Goal: Task Accomplishment & Management: Complete application form

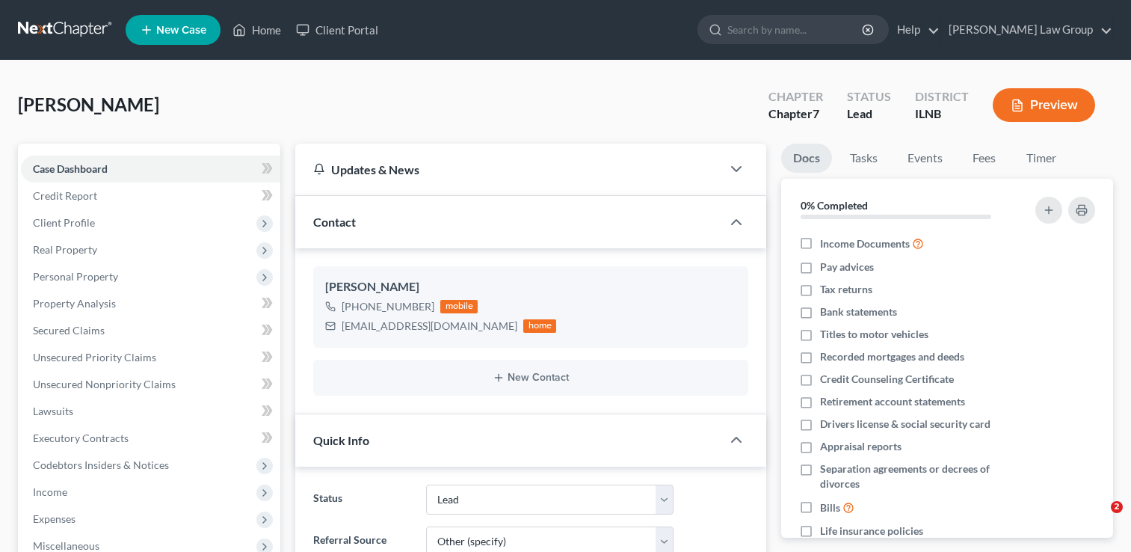
select select "4"
select select "6"
click at [108, 363] on link "Unsecured Priority Claims" at bounding box center [150, 357] width 259 height 27
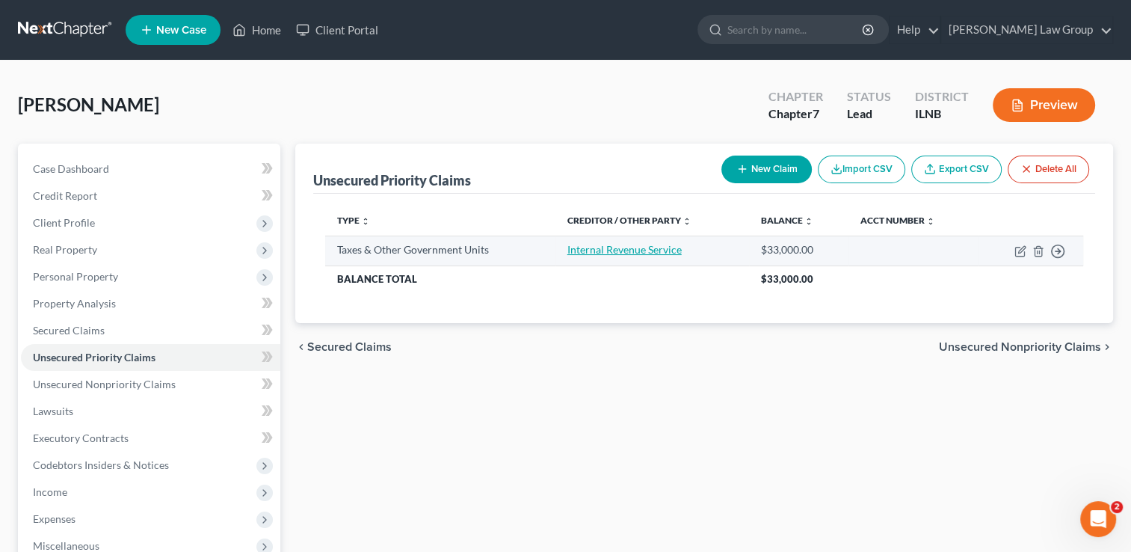
click at [608, 250] on link "Internal Revenue Service" at bounding box center [624, 249] width 114 height 13
select select "0"
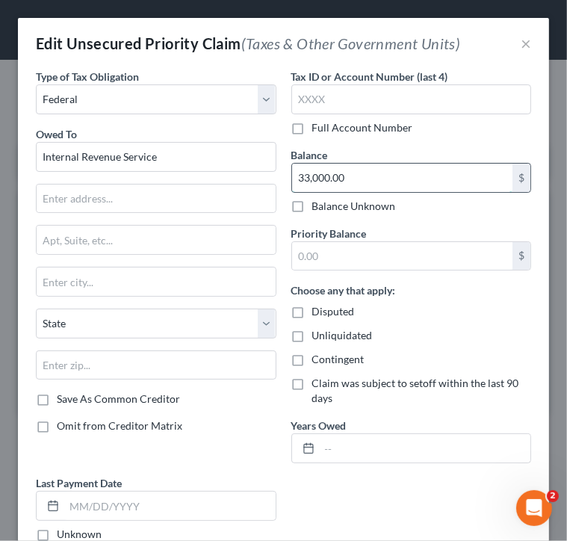
click at [353, 182] on input "33,000.00" at bounding box center [402, 178] width 221 height 28
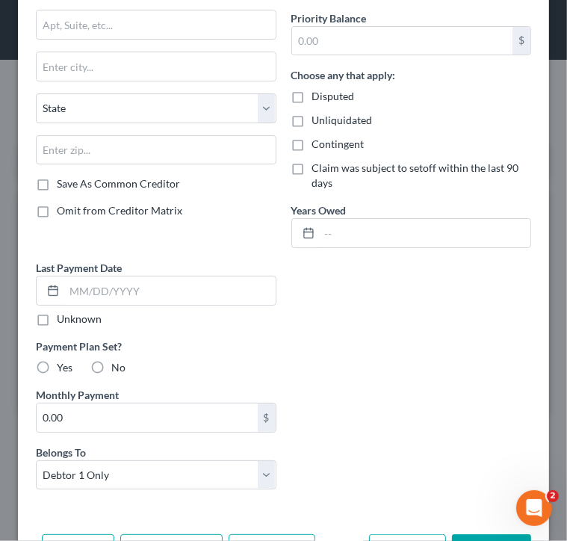
scroll to position [215, 0]
type input "33,026.03"
click at [57, 361] on label "Yes" at bounding box center [65, 367] width 16 height 15
click at [63, 361] on input "Yes" at bounding box center [68, 365] width 10 height 10
radio input "true"
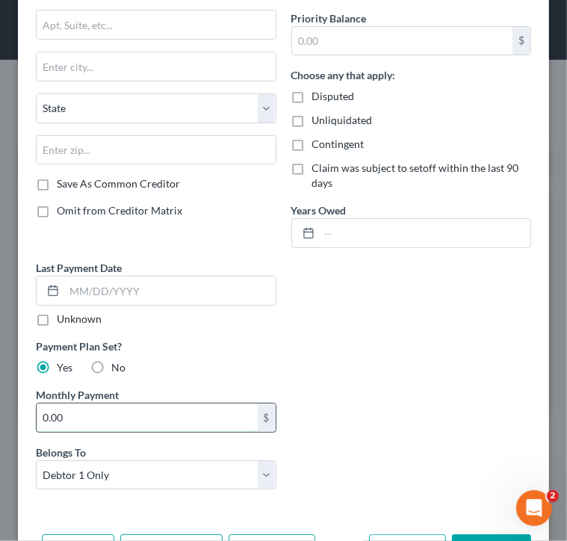
click at [58, 422] on input "0.00" at bounding box center [147, 418] width 221 height 28
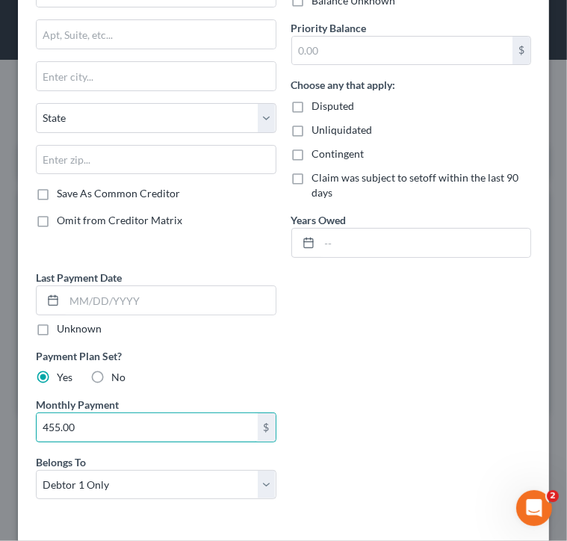
scroll to position [205, 0]
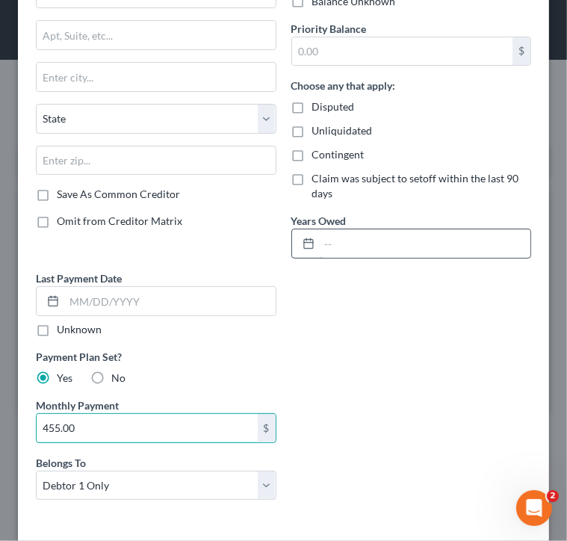
type input "455.00"
click at [320, 241] on input "text" at bounding box center [426, 243] width 212 height 28
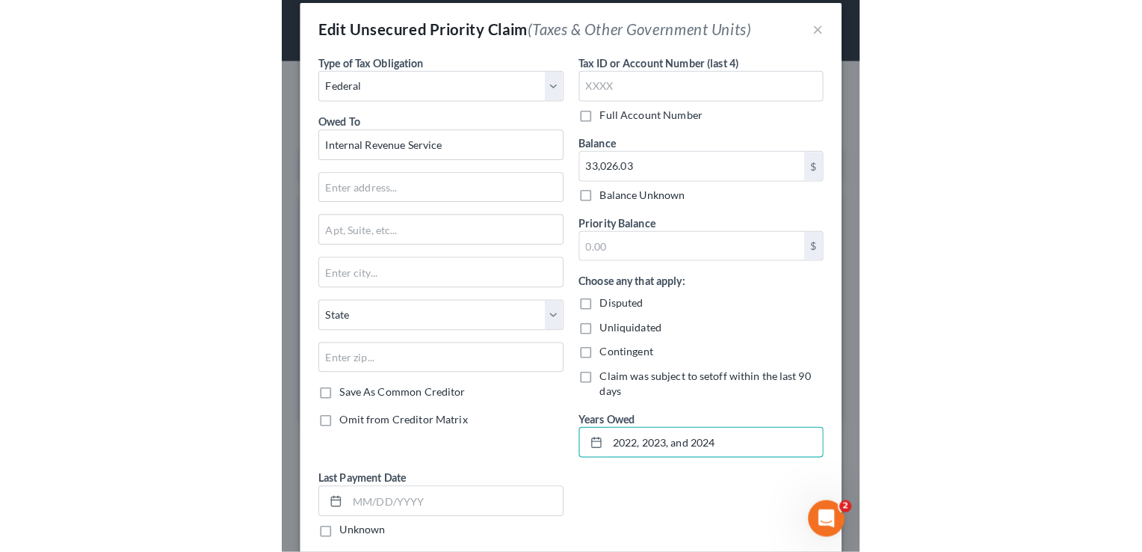
scroll to position [0, 0]
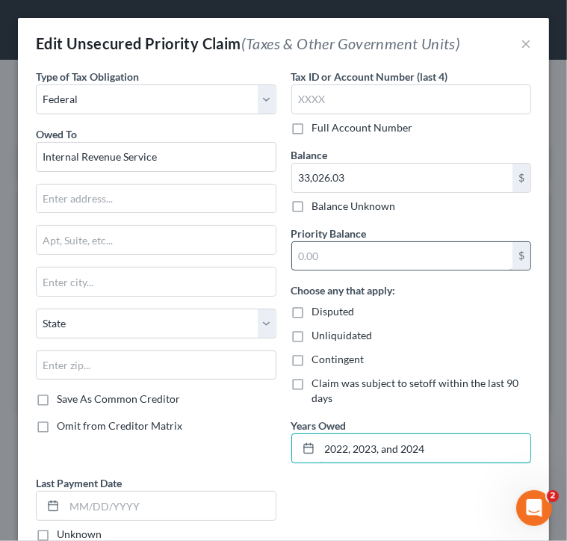
type input "2022, 2023, and 2024"
click at [336, 251] on input "text" at bounding box center [402, 256] width 221 height 28
type input "33,026.03"
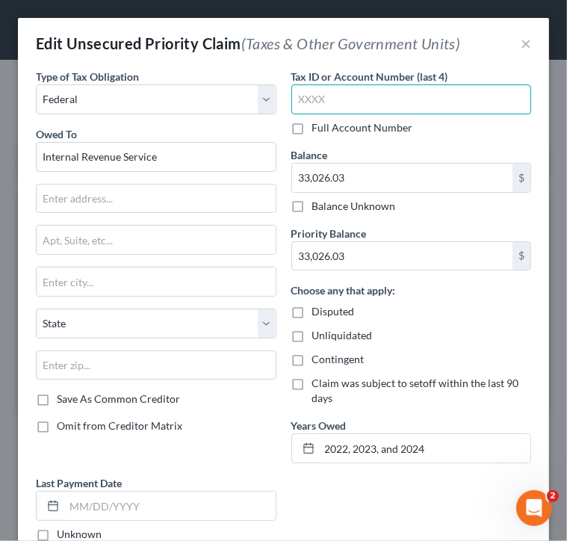
click at [307, 93] on input "text" at bounding box center [411, 99] width 241 height 30
type input "4871"
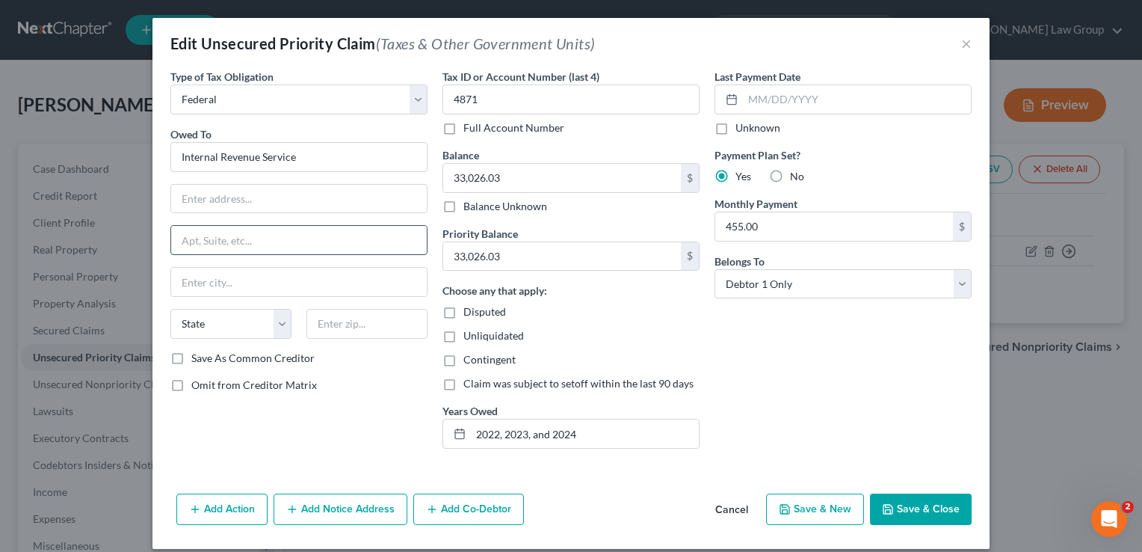
click at [218, 239] on input "text" at bounding box center [299, 240] width 256 height 28
paste input "Department of the Treasury Internal Revenue Service [US_STATE][GEOGRAPHIC_DATA]…"
type input "Department of the Treasury Internal Revenue Service [US_STATE][GEOGRAPHIC_DATA]…"
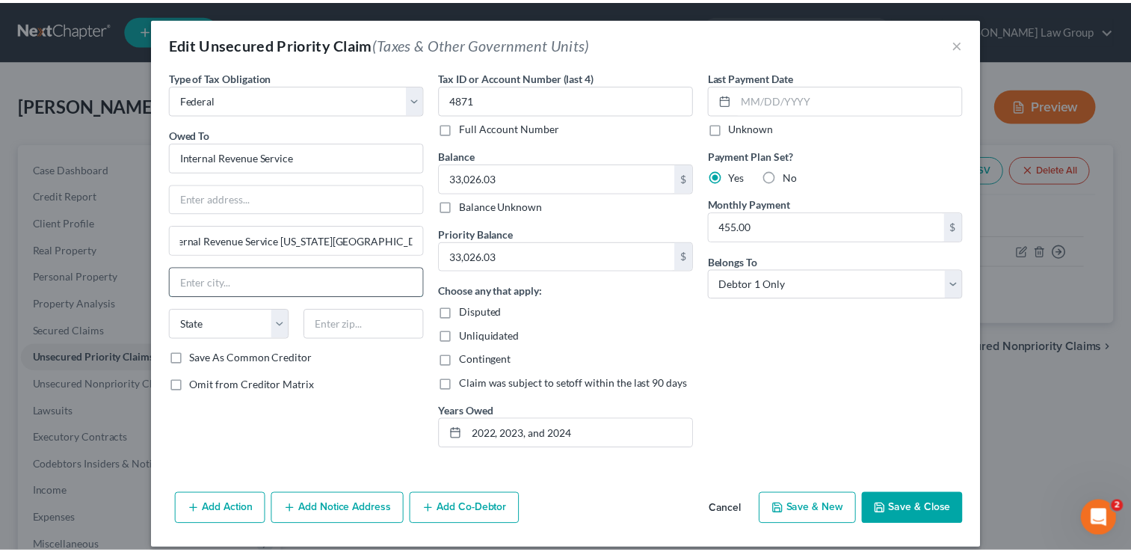
scroll to position [0, 0]
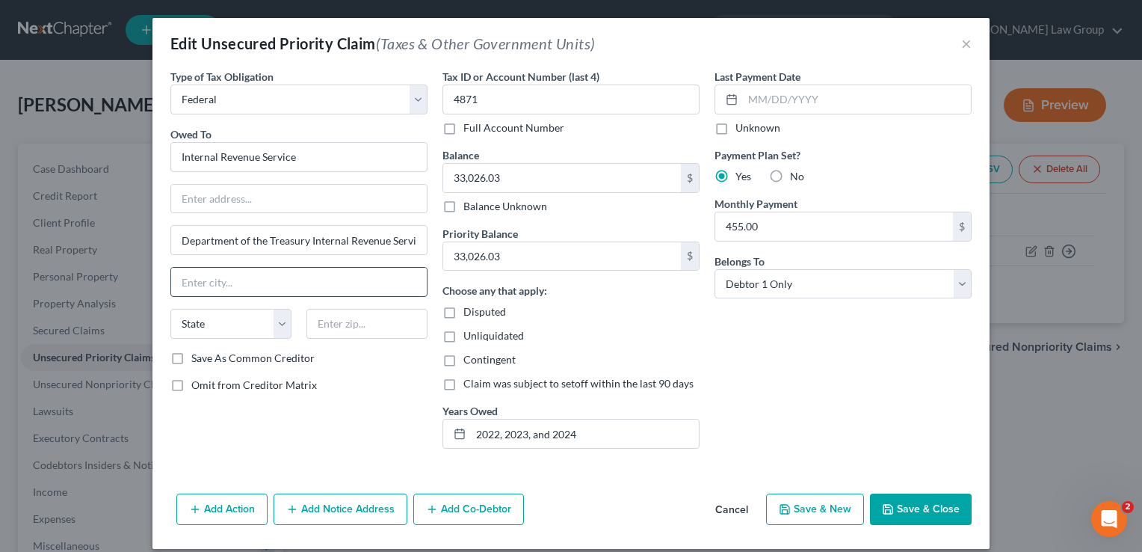
click at [215, 282] on input "text" at bounding box center [299, 282] width 256 height 28
type input "[US_STATE][GEOGRAPHIC_DATA]"
select select "26"
click at [246, 152] on input "Internal Revenue Service" at bounding box center [298, 157] width 257 height 30
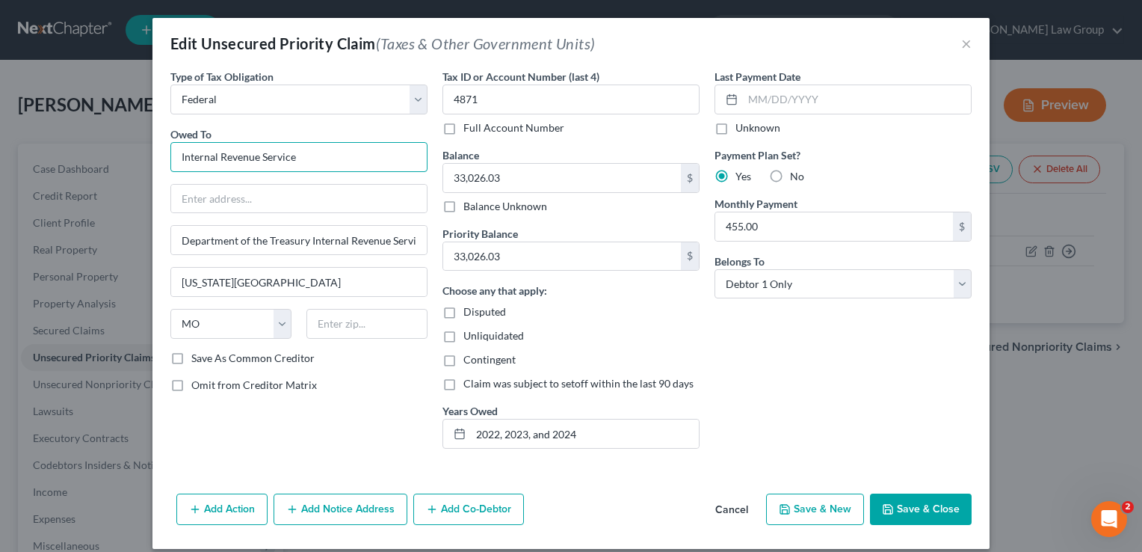
click at [246, 152] on input "Internal Revenue Service" at bounding box center [298, 157] width 257 height 30
click at [230, 203] on input "text" at bounding box center [299, 199] width 256 height 28
paste input "Internal Revenue Service"
type input "Internal Revenue Service"
click at [223, 153] on input "Internal Revenue Service" at bounding box center [298, 157] width 257 height 30
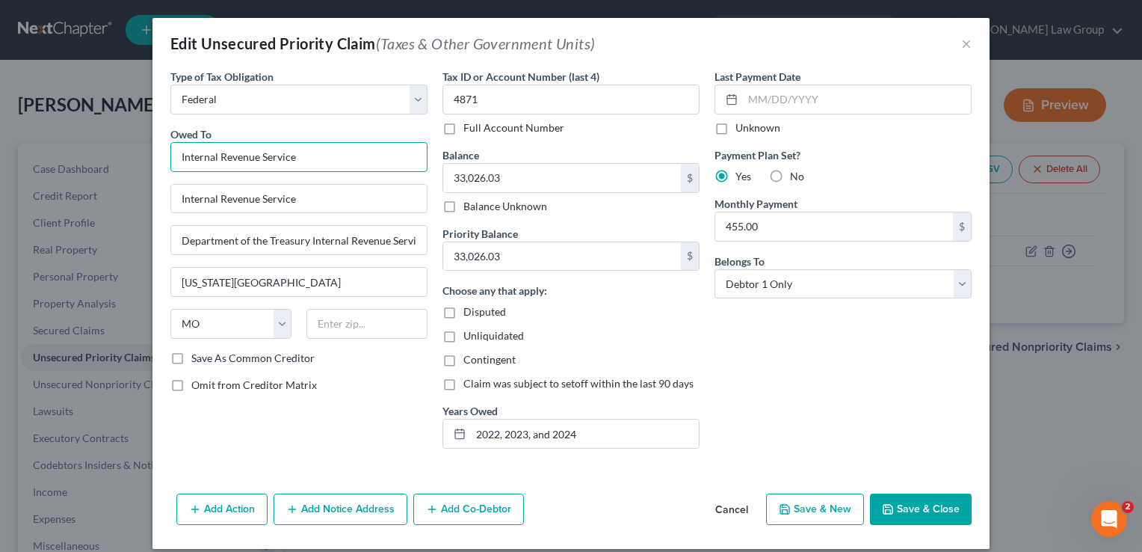
click at [223, 153] on input "Internal Revenue Service" at bounding box center [298, 157] width 257 height 30
type input "Department of Treasury"
click at [344, 237] on input "Department of the Treasury Internal Revenue Service [US_STATE][GEOGRAPHIC_DATA]…" at bounding box center [299, 240] width 256 height 28
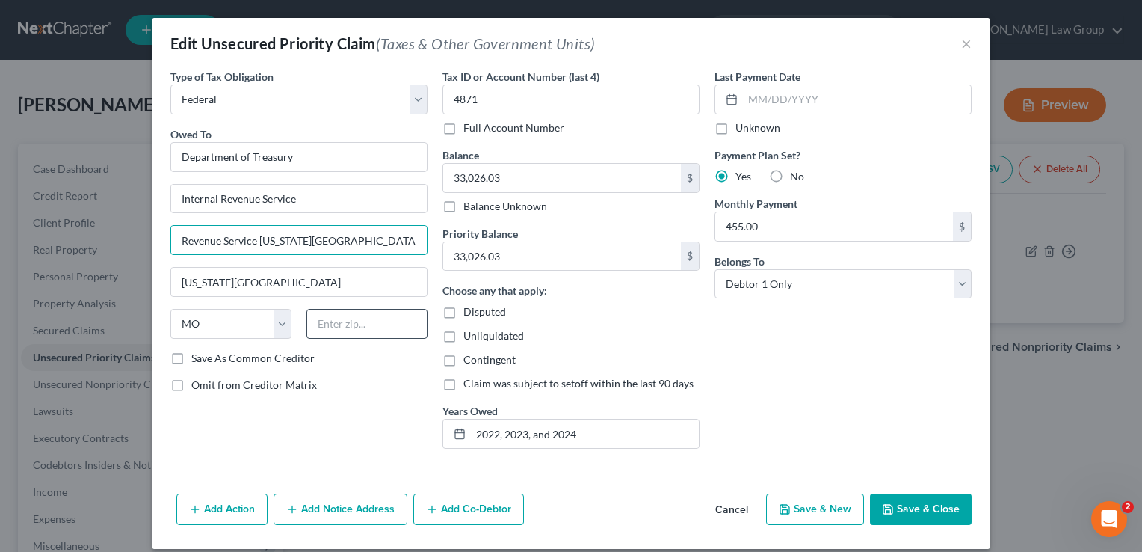
type input "Revenue Service [US_STATE][GEOGRAPHIC_DATA], [GEOGRAPHIC_DATA] 64999-0002"
click at [322, 321] on input "text" at bounding box center [366, 324] width 121 height 30
type input "64999-0002"
click at [389, 238] on input "Revenue Service [US_STATE][GEOGRAPHIC_DATA], [GEOGRAPHIC_DATA] 64999-0002" at bounding box center [299, 240] width 256 height 28
type input "R"
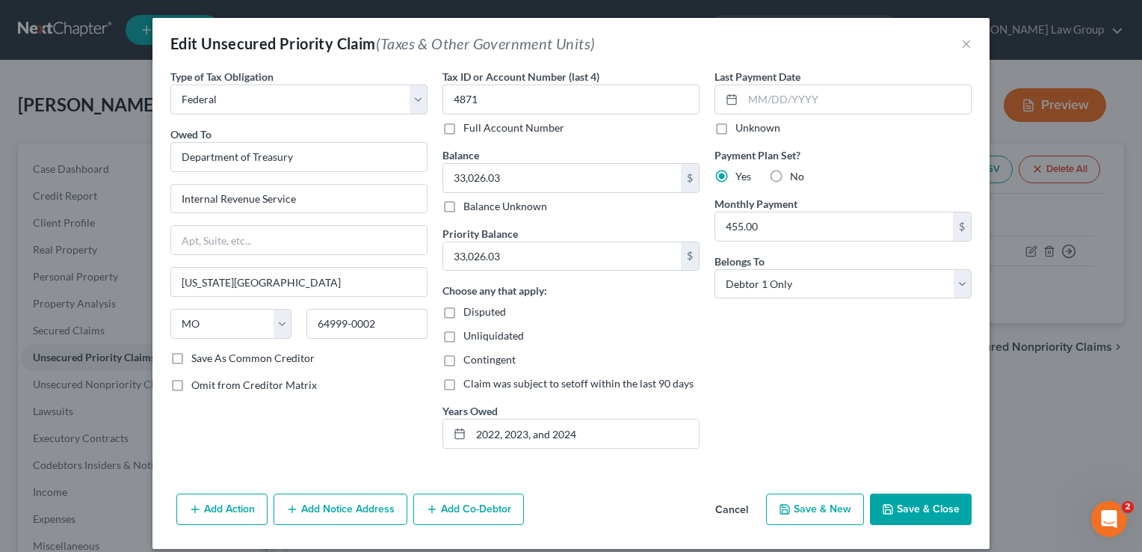
click at [897, 500] on button "Save & Close" at bounding box center [921, 508] width 102 height 31
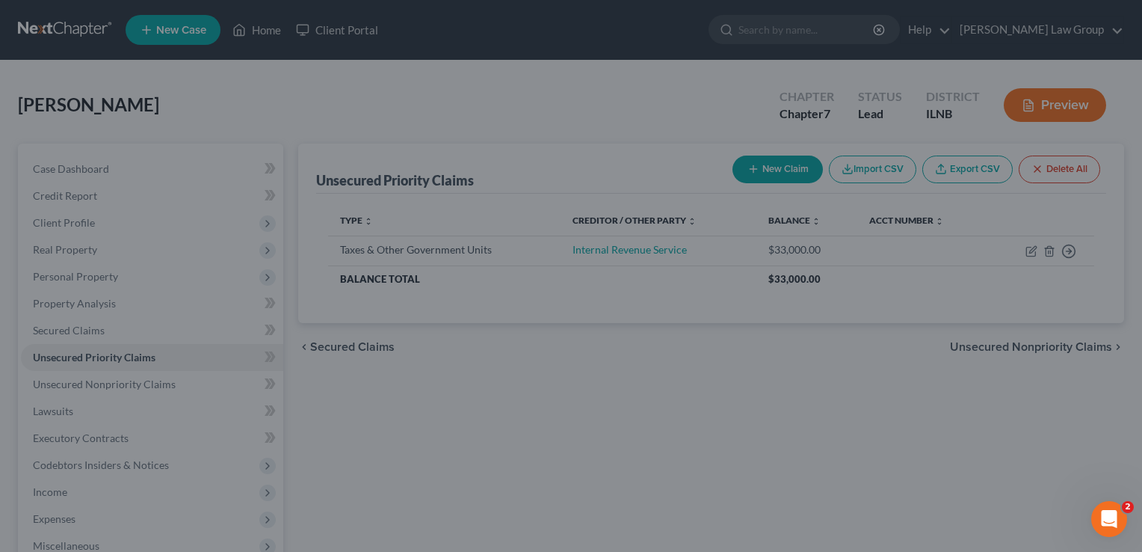
click at [897, 500] on div "Add Action Add Notice Address Add Co-Debtor Cancel Save & New Save & Close" at bounding box center [571, 482] width 728 height 43
